Goal: Task Accomplishment & Management: Manage account settings

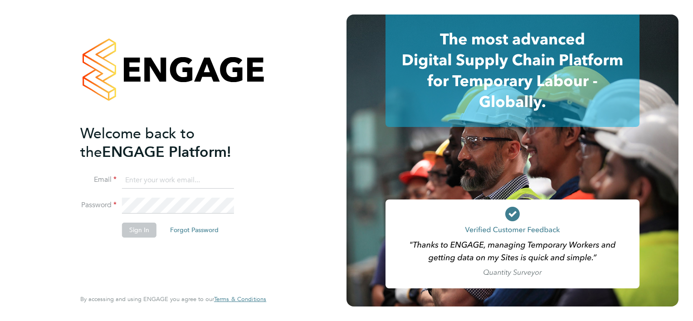
type input "Mark.matthews@countrysidepartnerships.com"
click at [147, 231] on button "Sign In" at bounding box center [139, 230] width 34 height 15
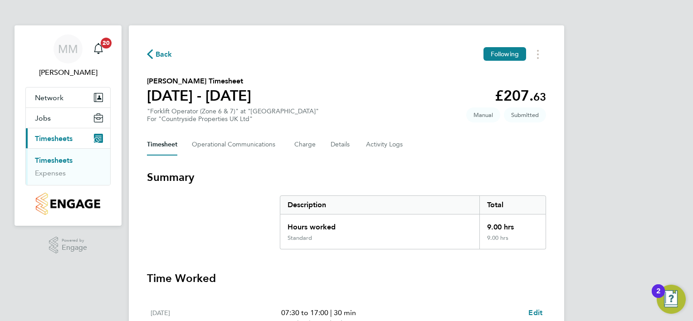
scroll to position [98, 0]
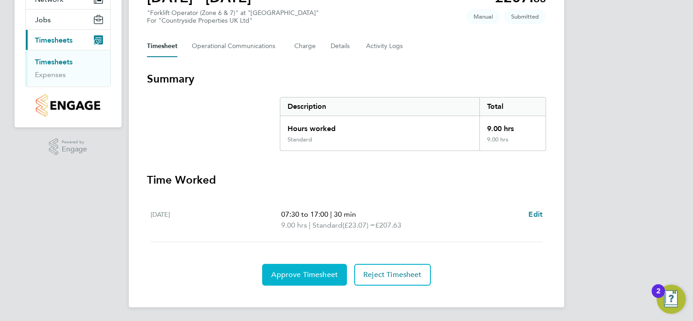
click at [290, 269] on button "Approve Timesheet" at bounding box center [304, 275] width 85 height 22
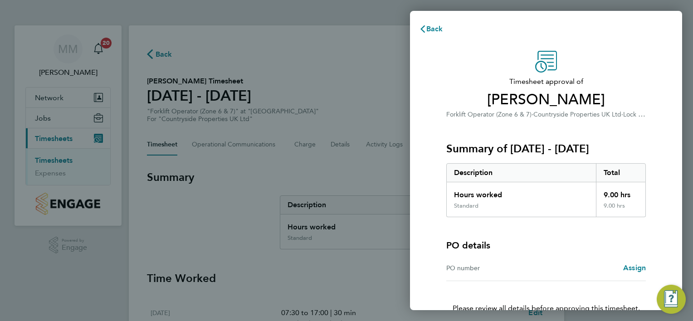
scroll to position [61, 0]
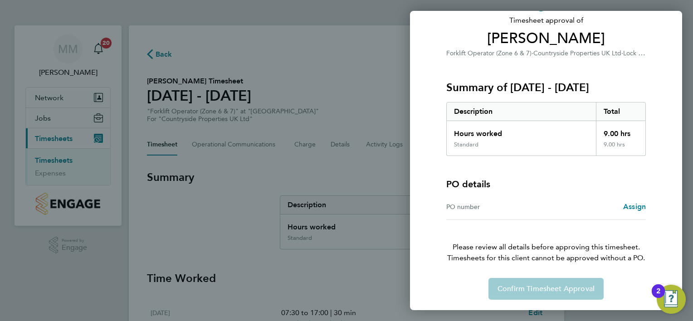
click at [541, 289] on div "Confirm Timesheet Approval" at bounding box center [546, 289] width 221 height 22
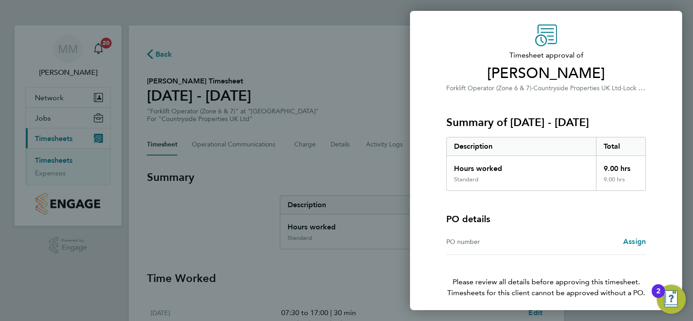
scroll to position [0, 0]
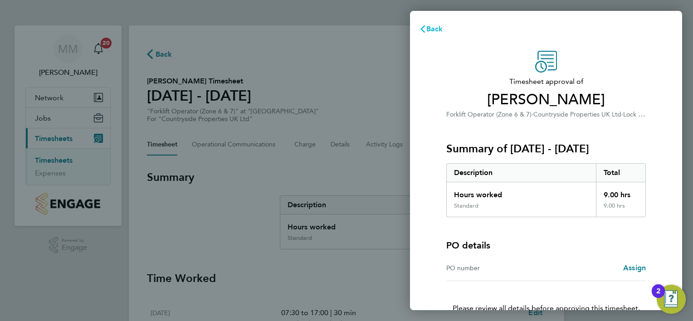
click at [430, 28] on span "Back" at bounding box center [435, 29] width 17 height 9
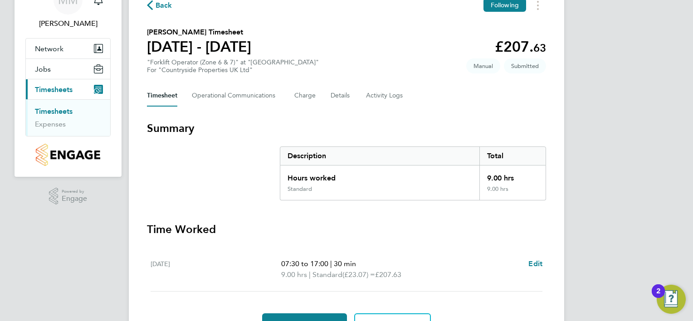
scroll to position [98, 0]
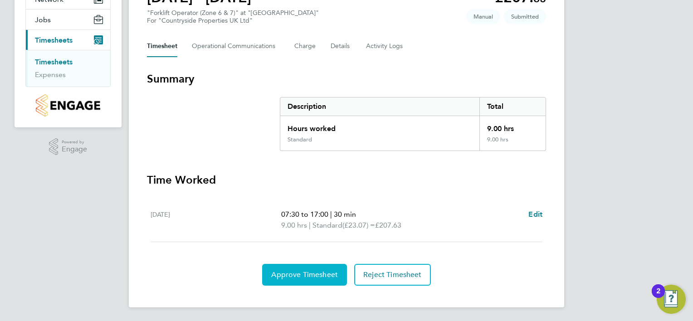
click at [318, 277] on span "Approve Timesheet" at bounding box center [304, 274] width 67 height 9
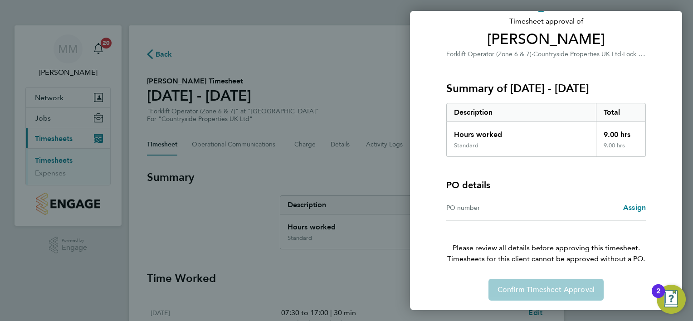
scroll to position [61, 0]
click at [423, 53] on div "Timesheet approval of Cory Munkelt Forklift Operator (Zone 6 & 7) · Countryside…" at bounding box center [546, 145] width 272 height 332
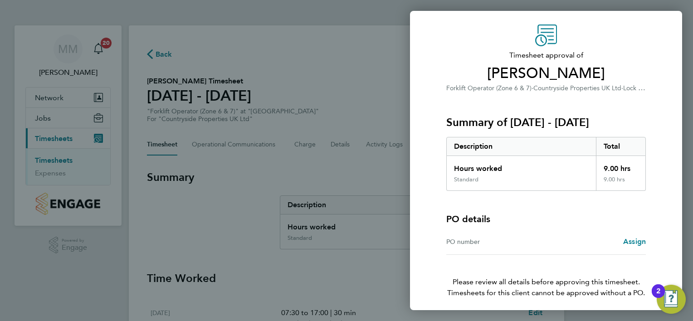
scroll to position [0, 0]
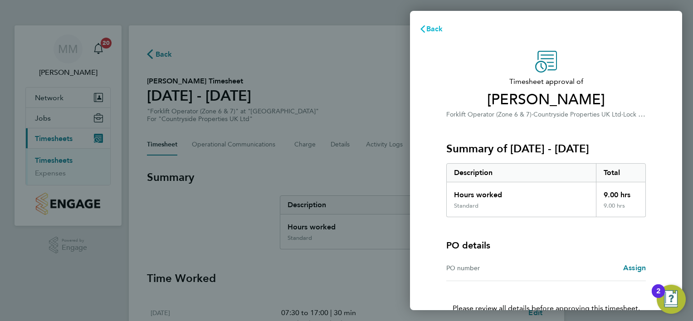
click at [438, 28] on span "Back" at bounding box center [435, 29] width 17 height 9
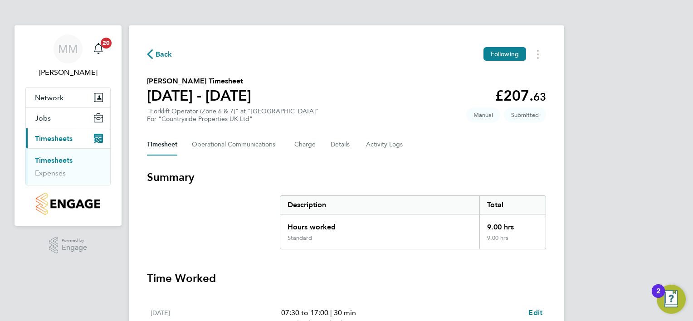
click at [159, 56] on span "Back" at bounding box center [164, 54] width 17 height 11
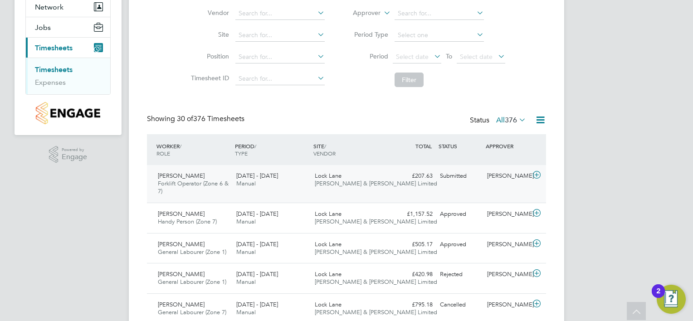
click at [293, 174] on div "22 - 28 Sep 2025 Manual" at bounding box center [272, 180] width 78 height 23
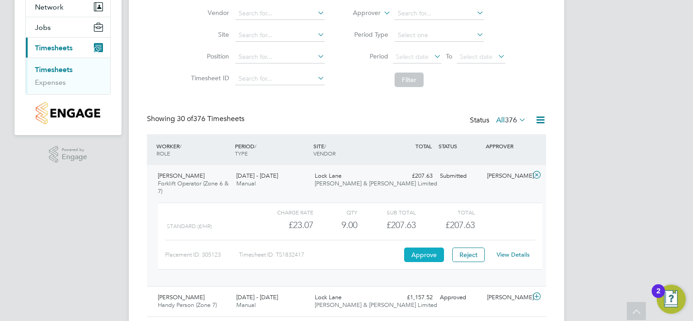
click at [425, 253] on button "Approve" at bounding box center [424, 255] width 40 height 15
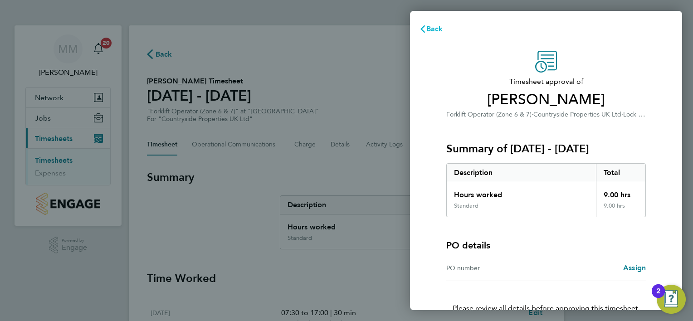
click at [433, 34] on button "Back" at bounding box center [431, 29] width 42 height 18
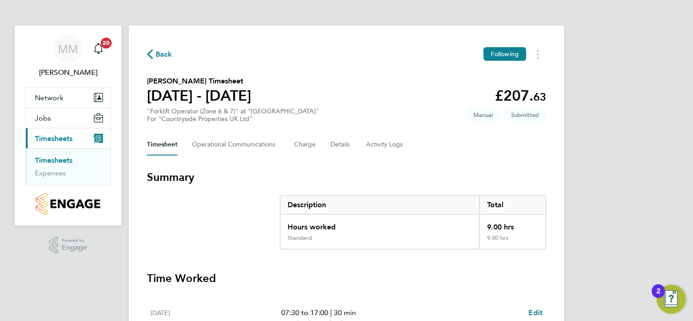
click at [163, 55] on span "Back" at bounding box center [164, 54] width 17 height 11
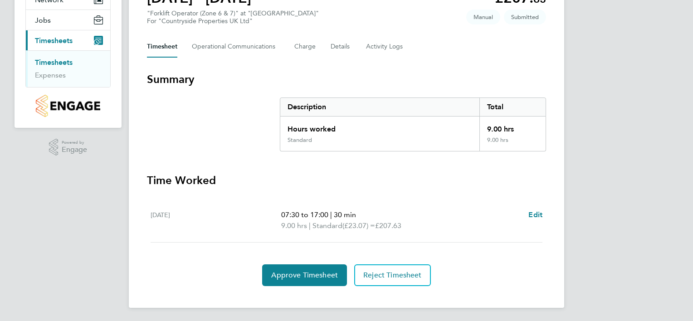
scroll to position [98, 0]
click at [329, 267] on button "Approve Timesheet" at bounding box center [304, 275] width 85 height 22
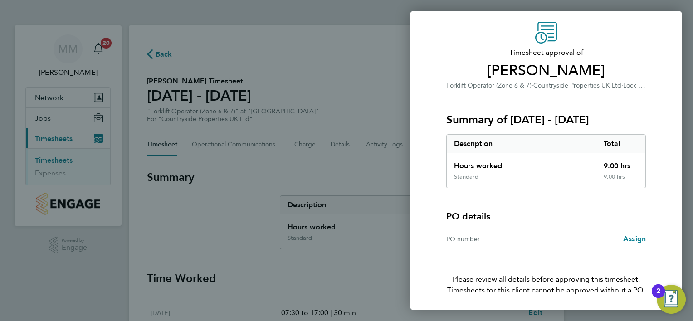
scroll to position [61, 0]
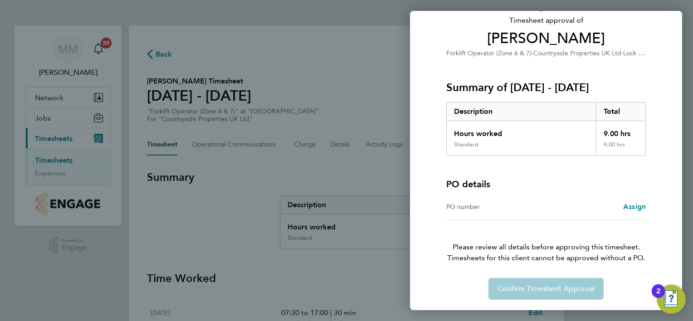
click at [541, 292] on div "Confirm Timesheet Approval" at bounding box center [546, 289] width 221 height 22
click at [373, 277] on div "Back Timesheet approval of Cory Munkelt Forklift Operator (Zone 6 & 7) · Countr…" at bounding box center [346, 160] width 693 height 321
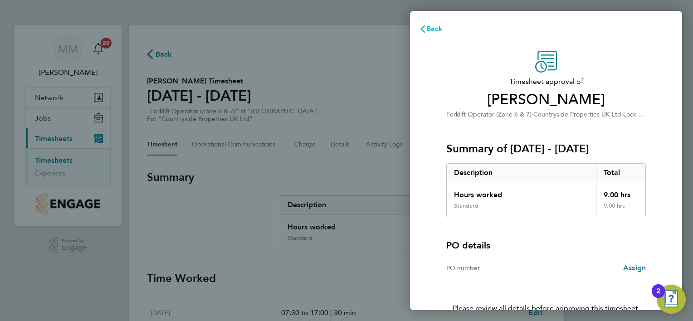
click at [428, 33] on span "Back" at bounding box center [435, 29] width 17 height 9
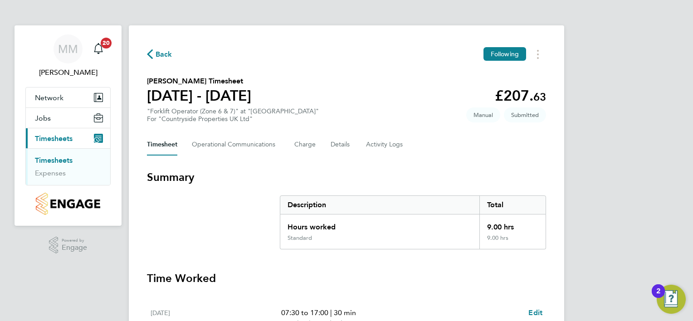
click at [160, 49] on button "Back" at bounding box center [159, 54] width 25 height 11
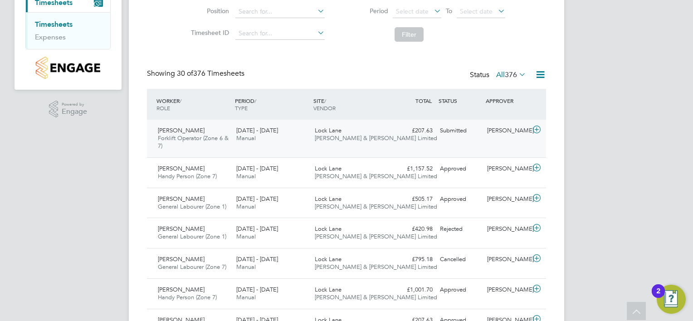
click at [390, 140] on div "Cory Munkelt Forklift Operator (Zone 6 & 7) 22 - 28 Sep 2025 22 - 28 Sep 2025 M…" at bounding box center [346, 139] width 399 height 38
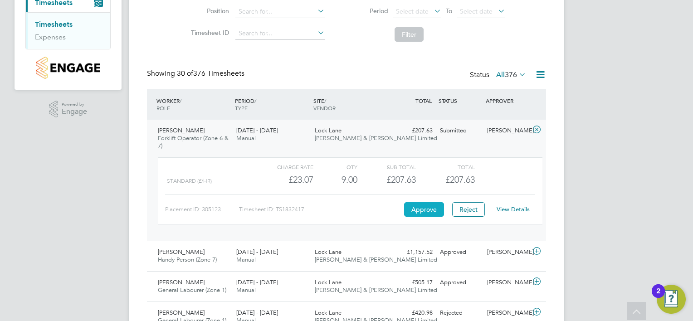
click at [426, 206] on button "Approve" at bounding box center [424, 209] width 40 height 15
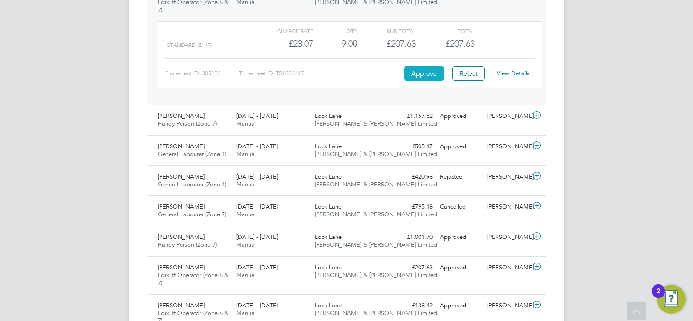
click at [434, 77] on button "Approve" at bounding box center [424, 73] width 40 height 15
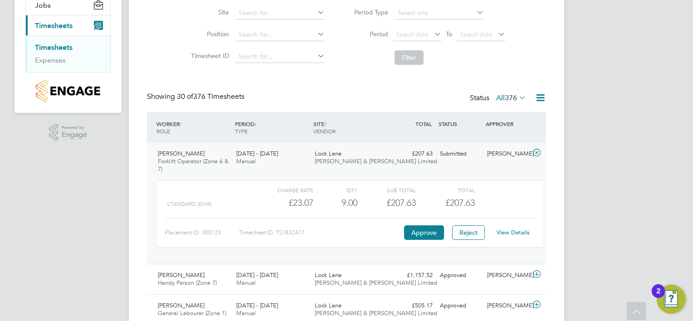
scroll to position [91, 0]
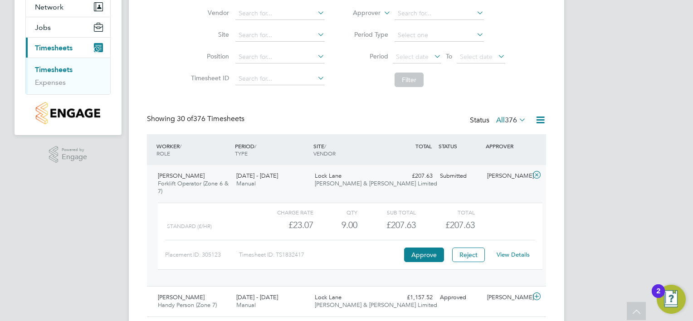
click at [515, 216] on div "Charge rate QTY Sub Total Total" at bounding box center [350, 212] width 385 height 11
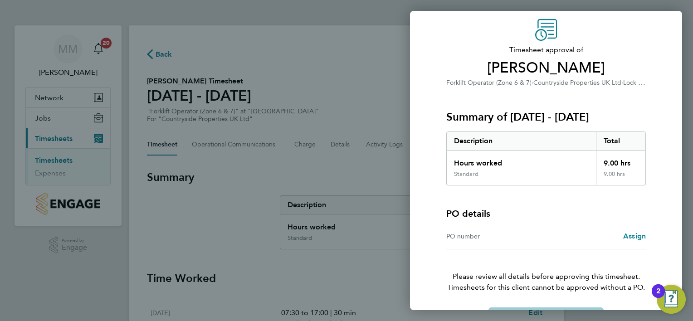
scroll to position [61, 0]
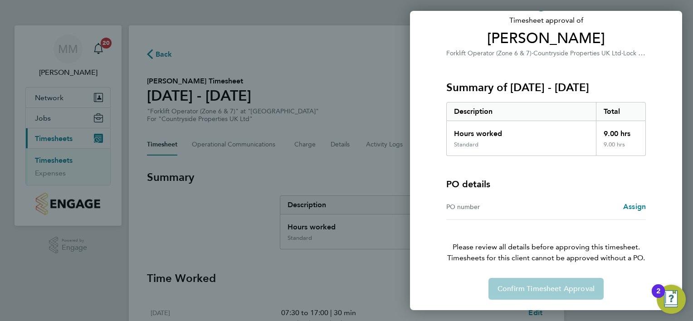
click at [537, 291] on div "Confirm Timesheet Approval" at bounding box center [546, 289] width 221 height 22
drag, startPoint x: 537, startPoint y: 291, endPoint x: 529, endPoint y: 209, distance: 82.5
click at [529, 209] on div "PO number" at bounding box center [496, 206] width 100 height 11
click at [628, 206] on span "Assign" at bounding box center [634, 206] width 23 height 9
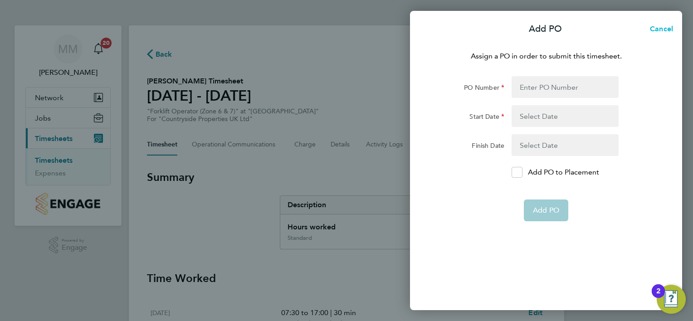
click at [663, 31] on span "Cancel" at bounding box center [660, 29] width 26 height 9
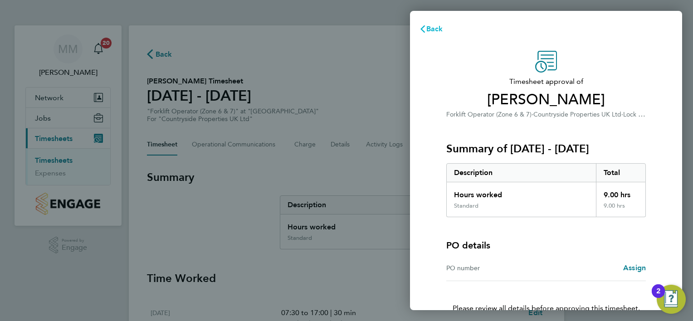
click at [430, 27] on span "Back" at bounding box center [435, 29] width 17 height 9
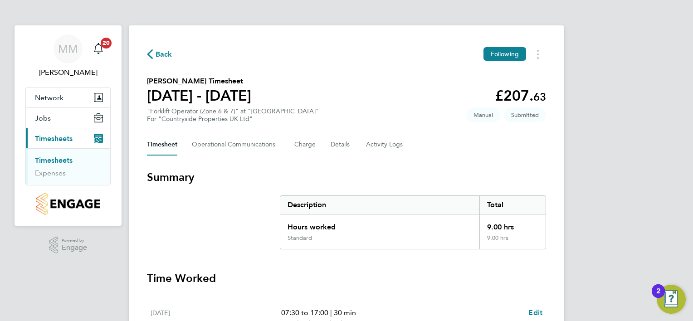
click at [156, 54] on span "Back" at bounding box center [164, 54] width 17 height 11
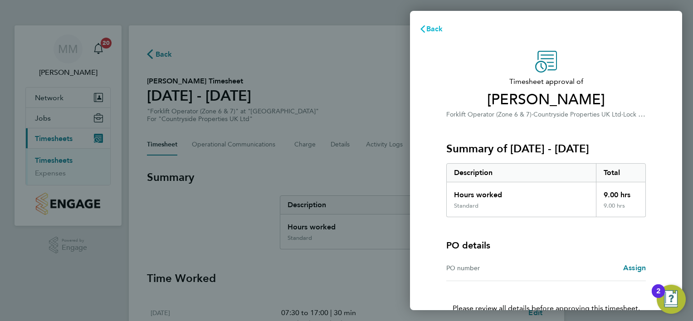
click at [437, 30] on span "Back" at bounding box center [435, 29] width 17 height 9
